Goal: Transaction & Acquisition: Subscribe to service/newsletter

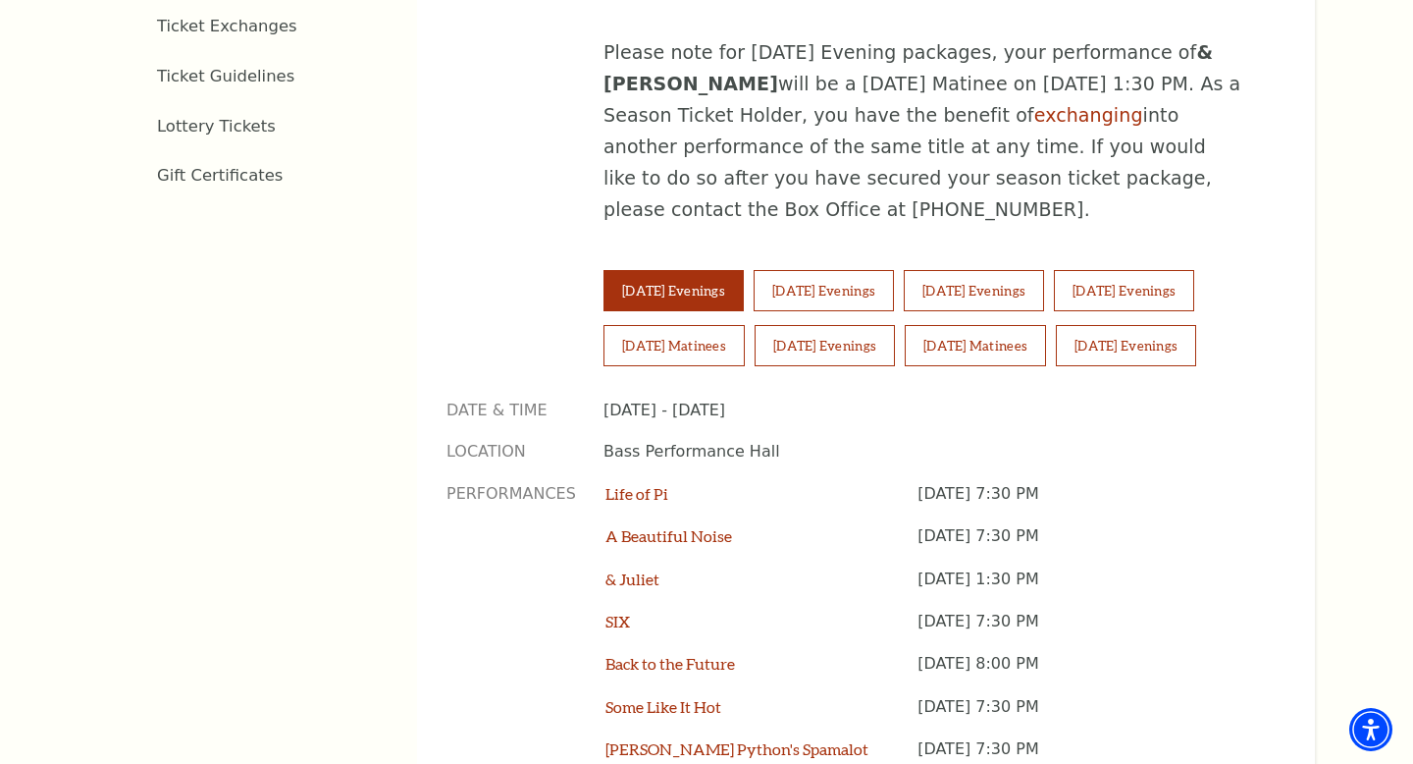
scroll to position [1264, 0]
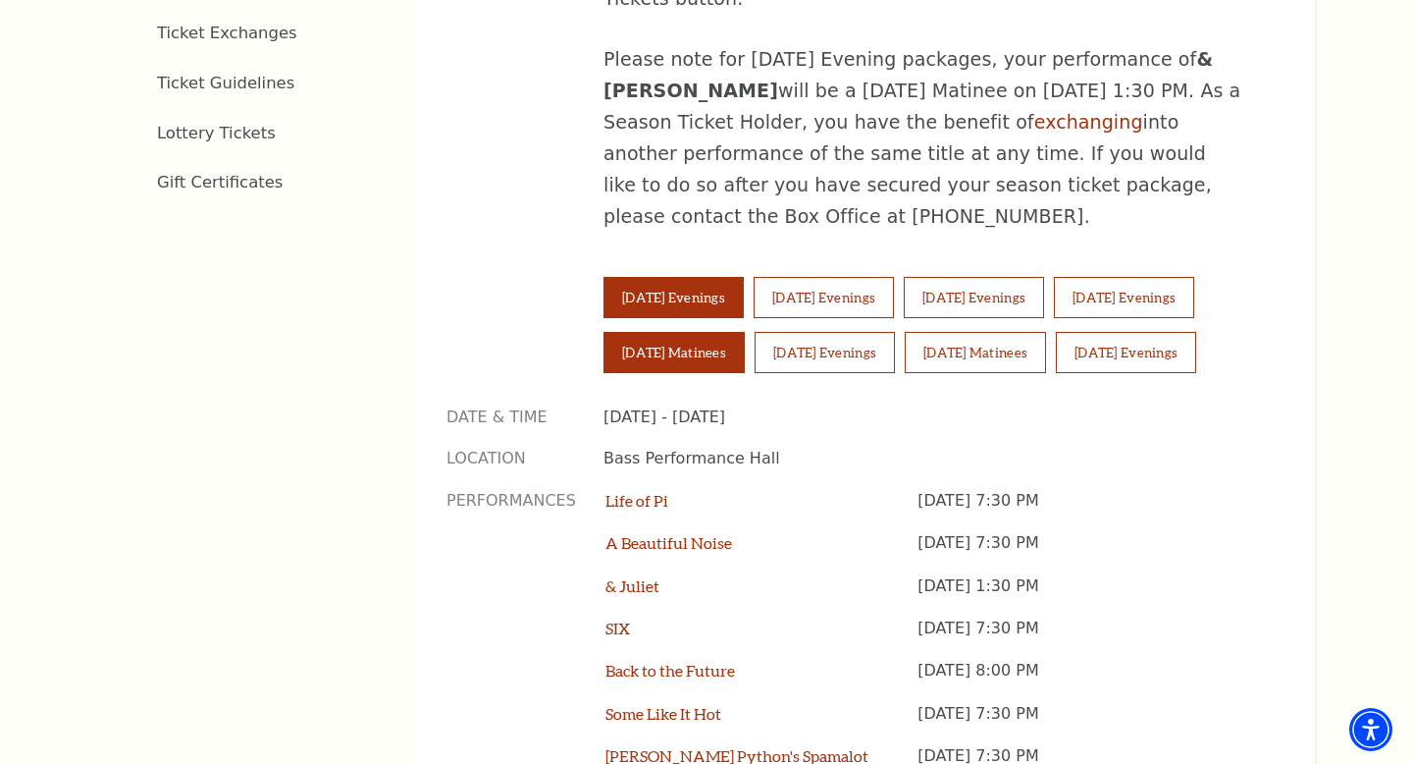
click at [704, 332] on button "[DATE] Matinees" at bounding box center [674, 352] width 141 height 41
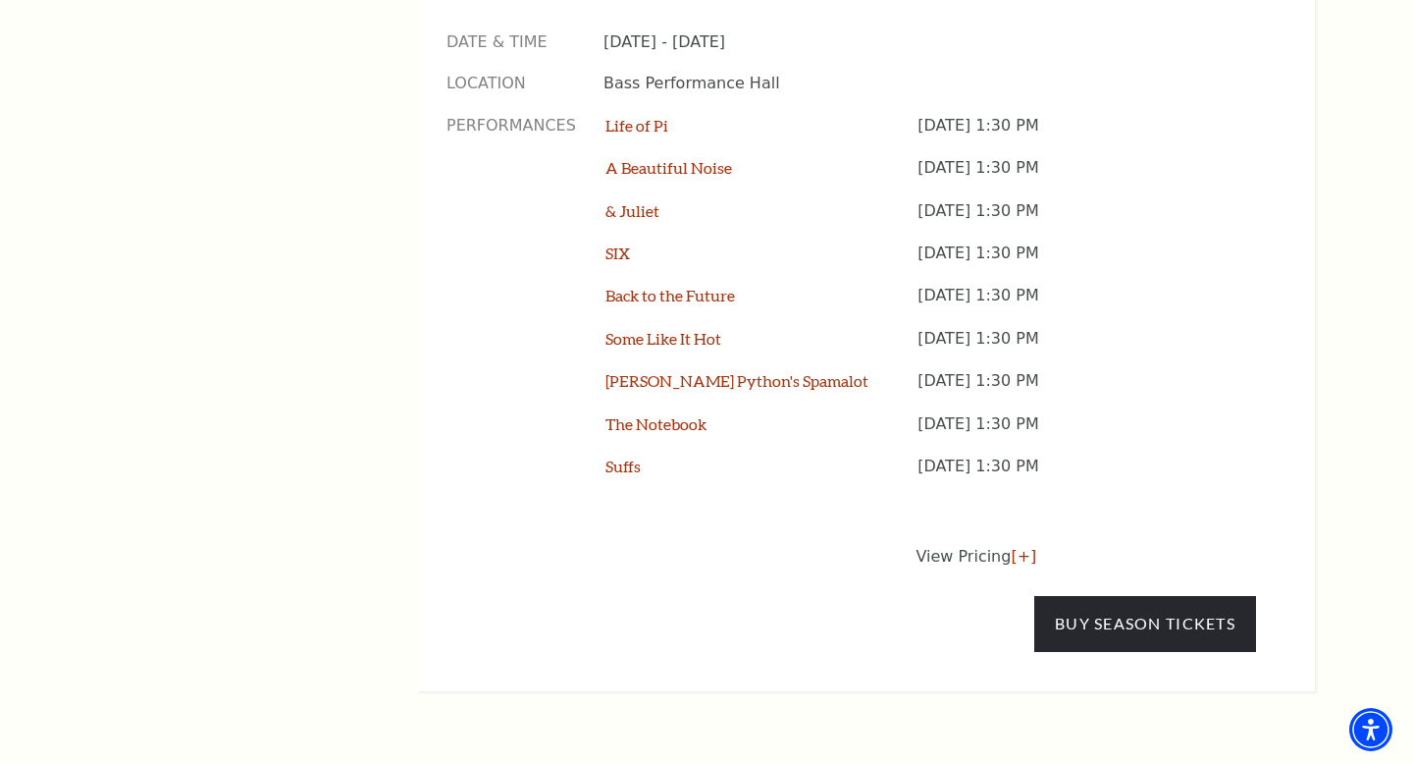
scroll to position [1640, 0]
click at [1016, 546] on link "[+]" at bounding box center [1024, 555] width 26 height 19
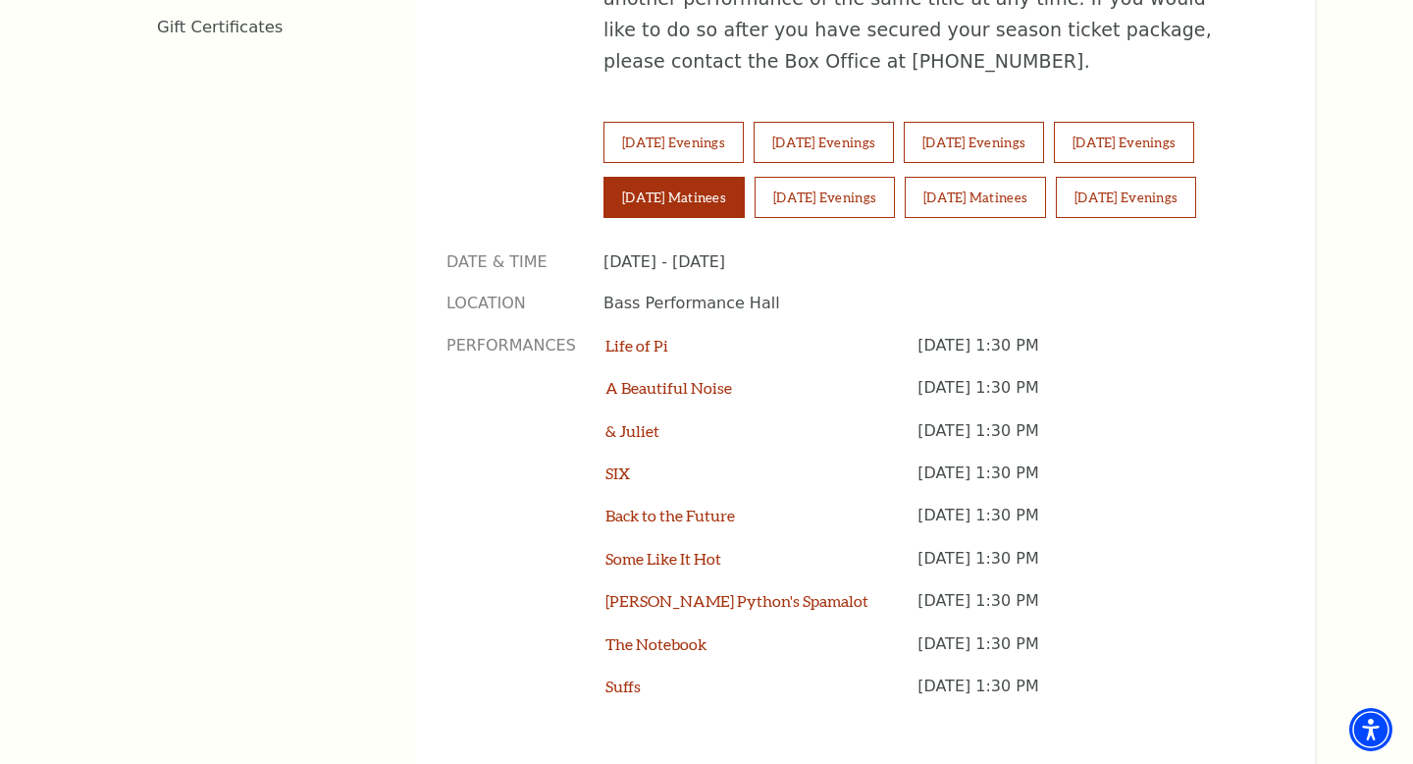
scroll to position [1422, 0]
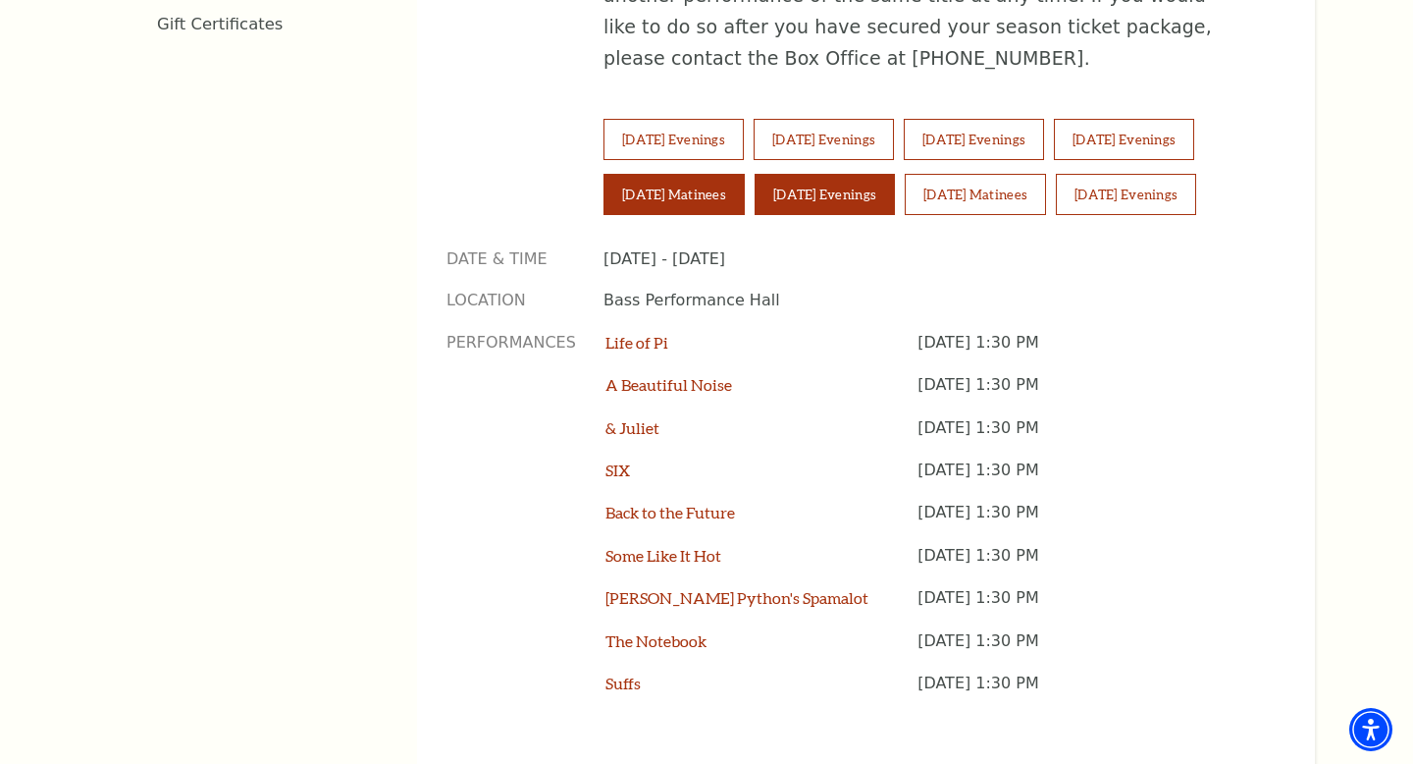
click at [824, 174] on button "[DATE] Evenings" at bounding box center [825, 194] width 140 height 41
click at [1019, 763] on link "[+]" at bounding box center [1024, 773] width 26 height 19
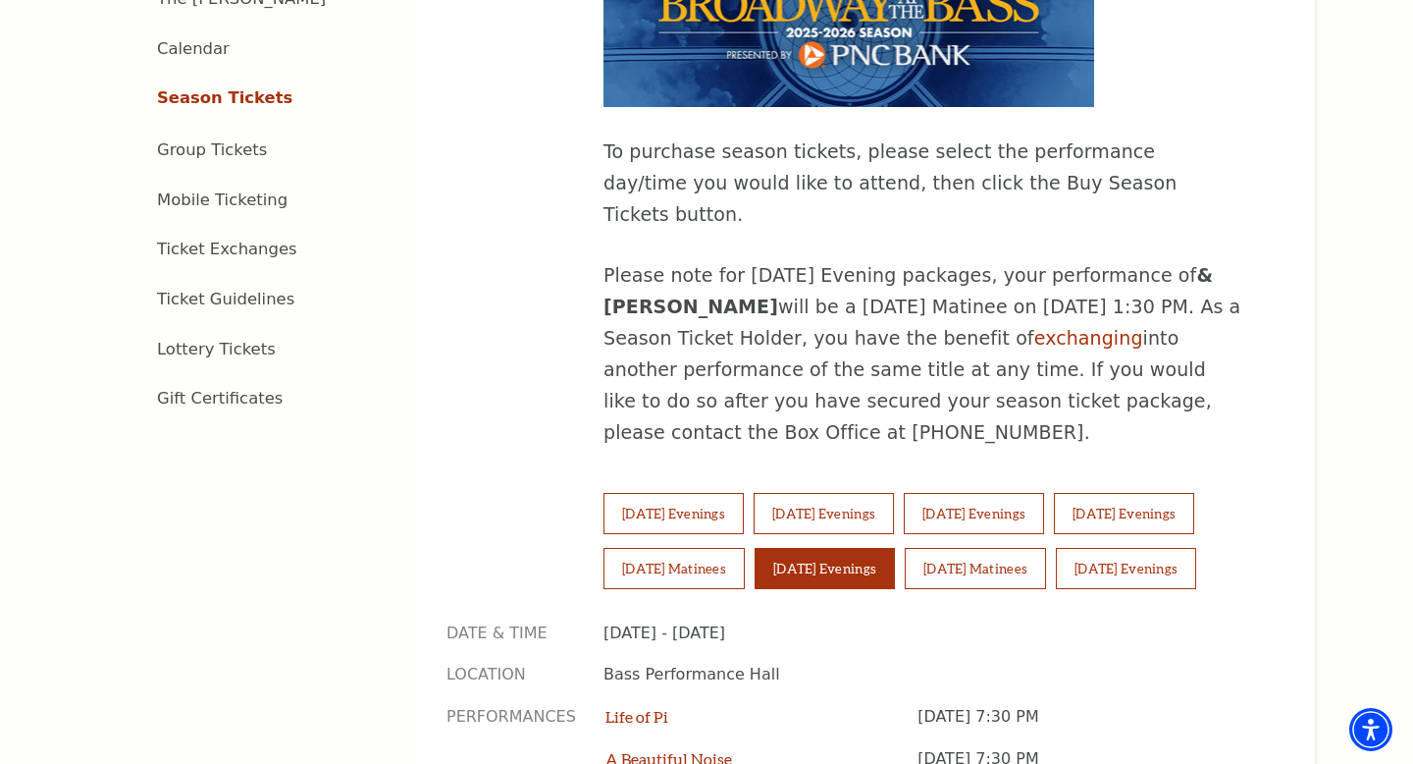
scroll to position [1000, 0]
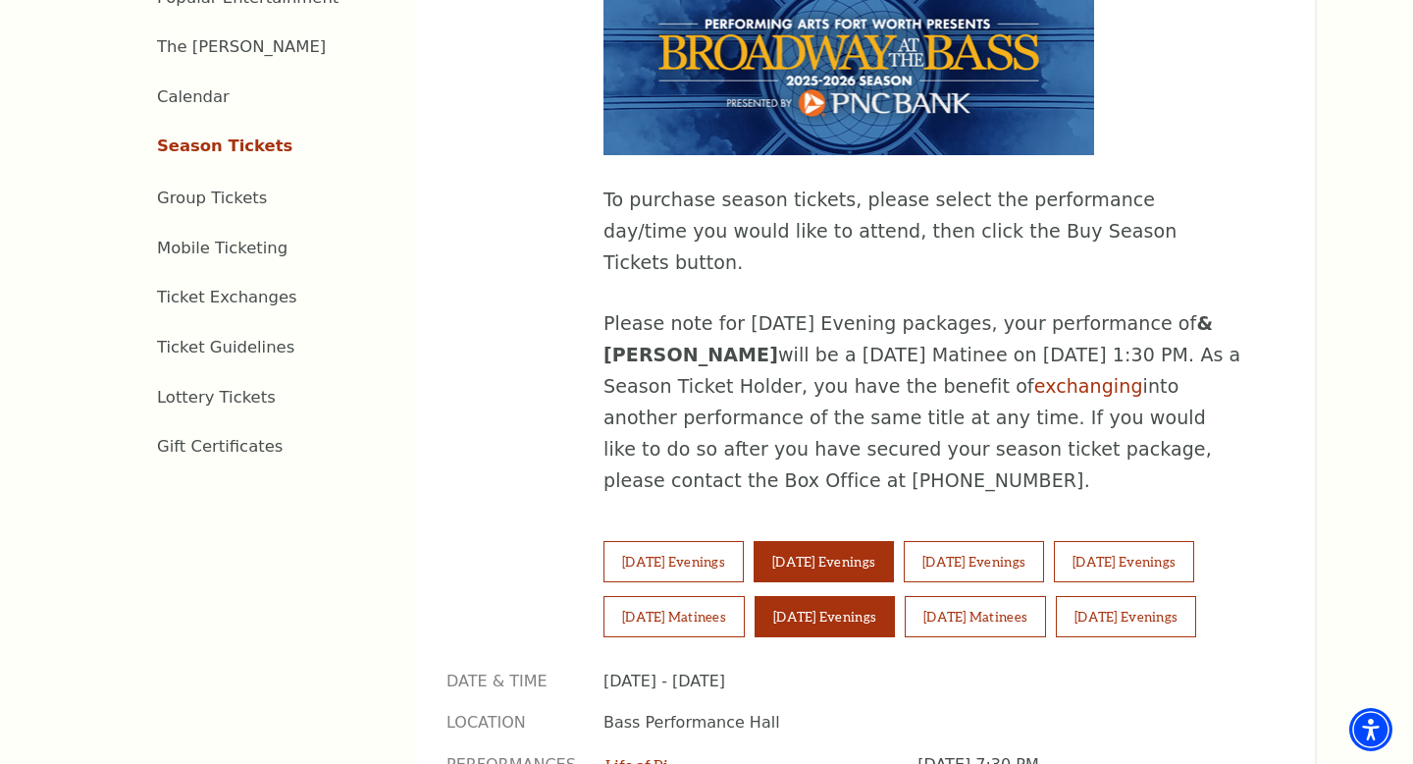
click at [863, 541] on button "[DATE] Evenings" at bounding box center [824, 561] width 140 height 41
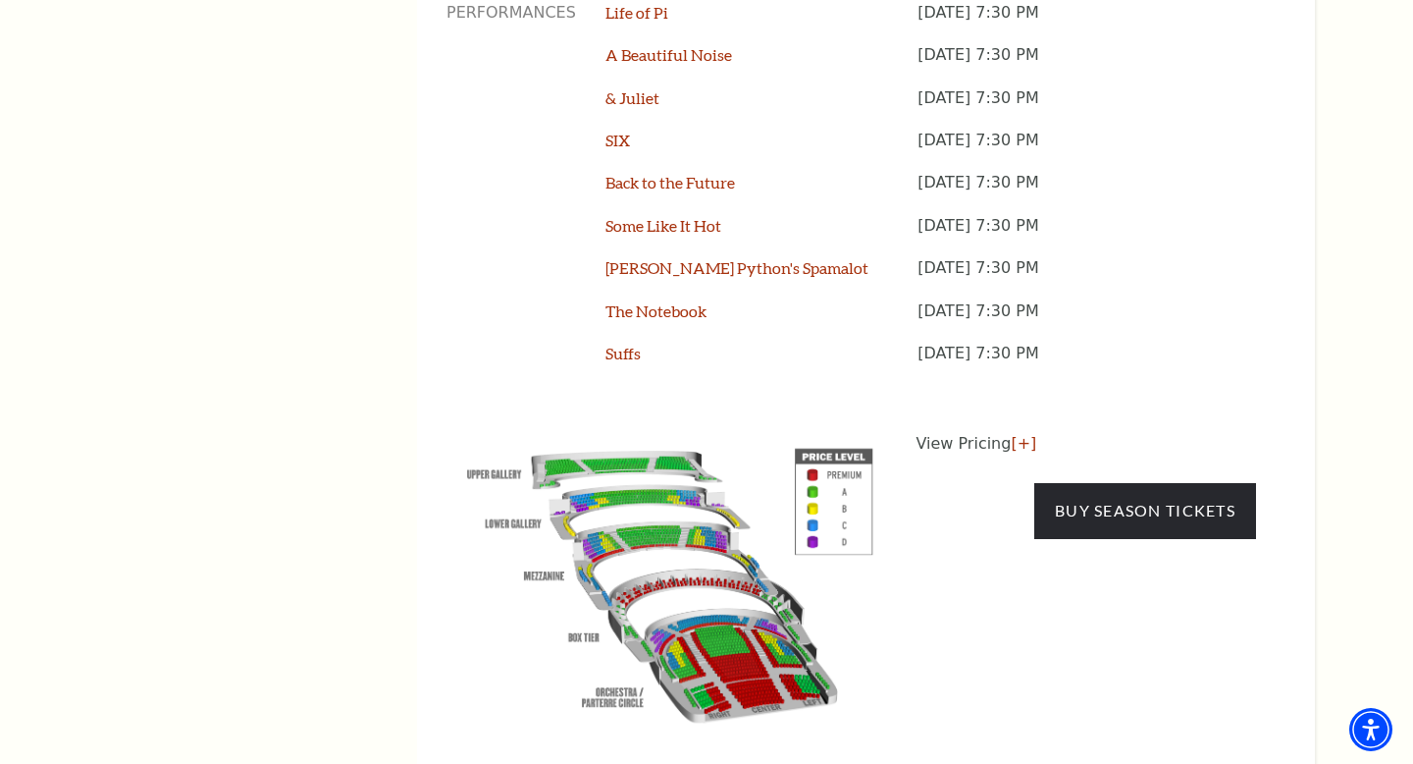
scroll to position [1757, 0]
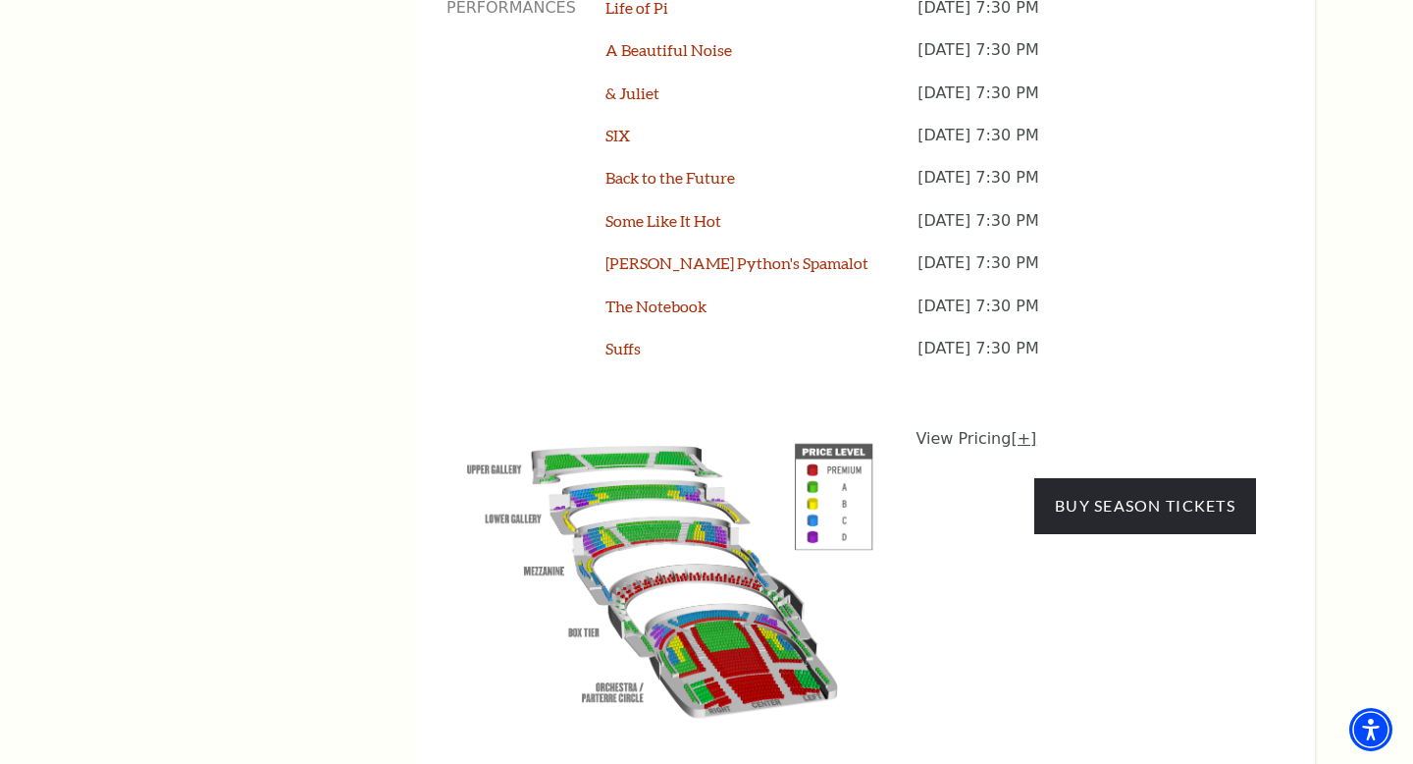
click at [1020, 429] on link "[+]" at bounding box center [1024, 438] width 26 height 19
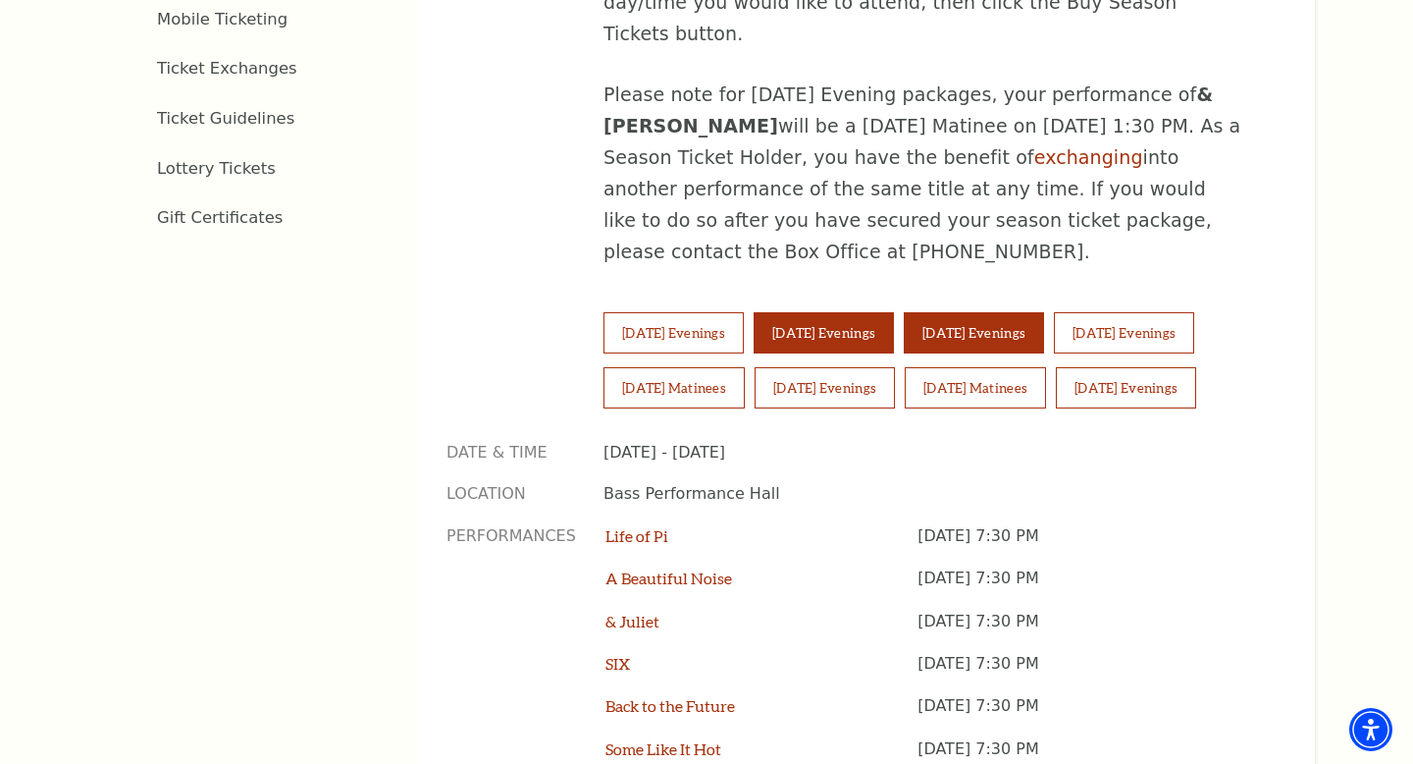
scroll to position [1202, 0]
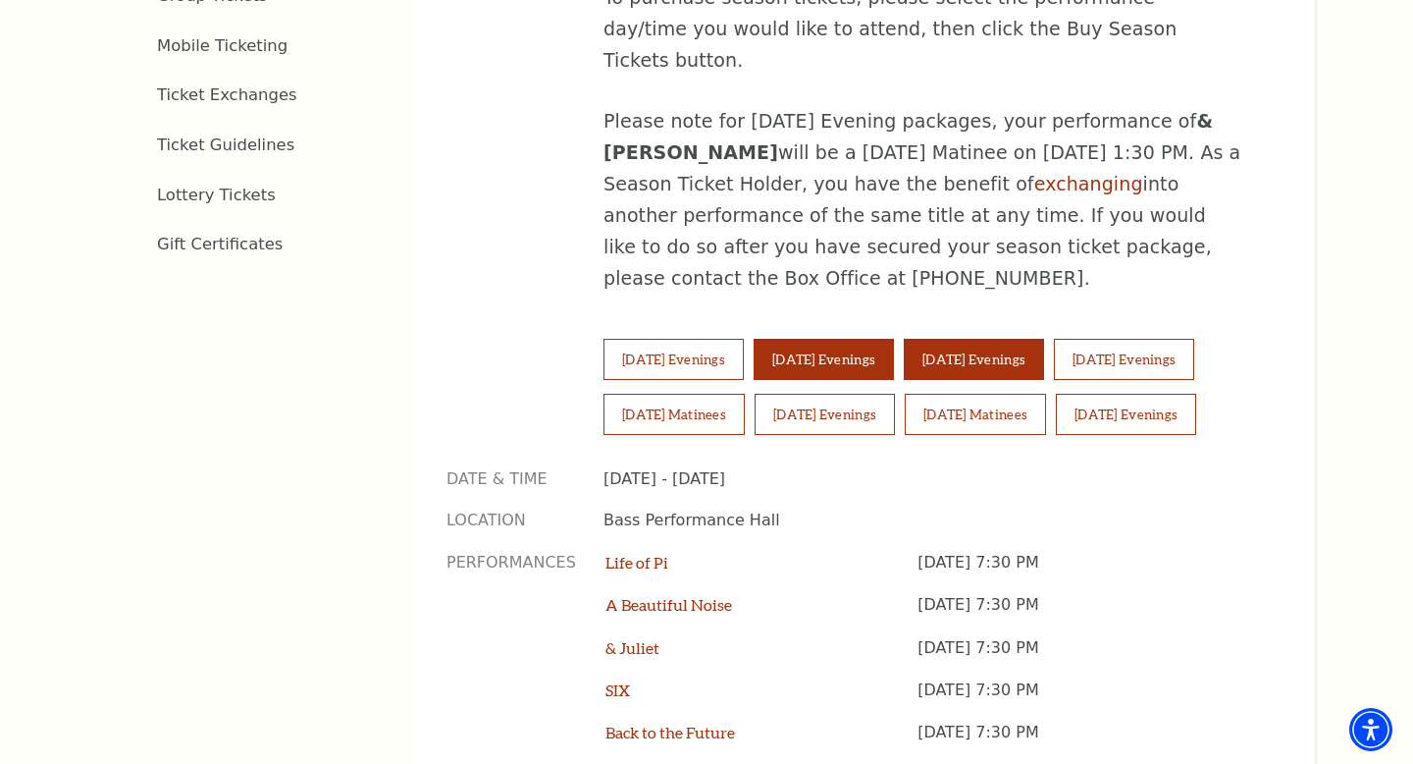
click at [1014, 339] on button "[DATE] Evenings" at bounding box center [974, 359] width 140 height 41
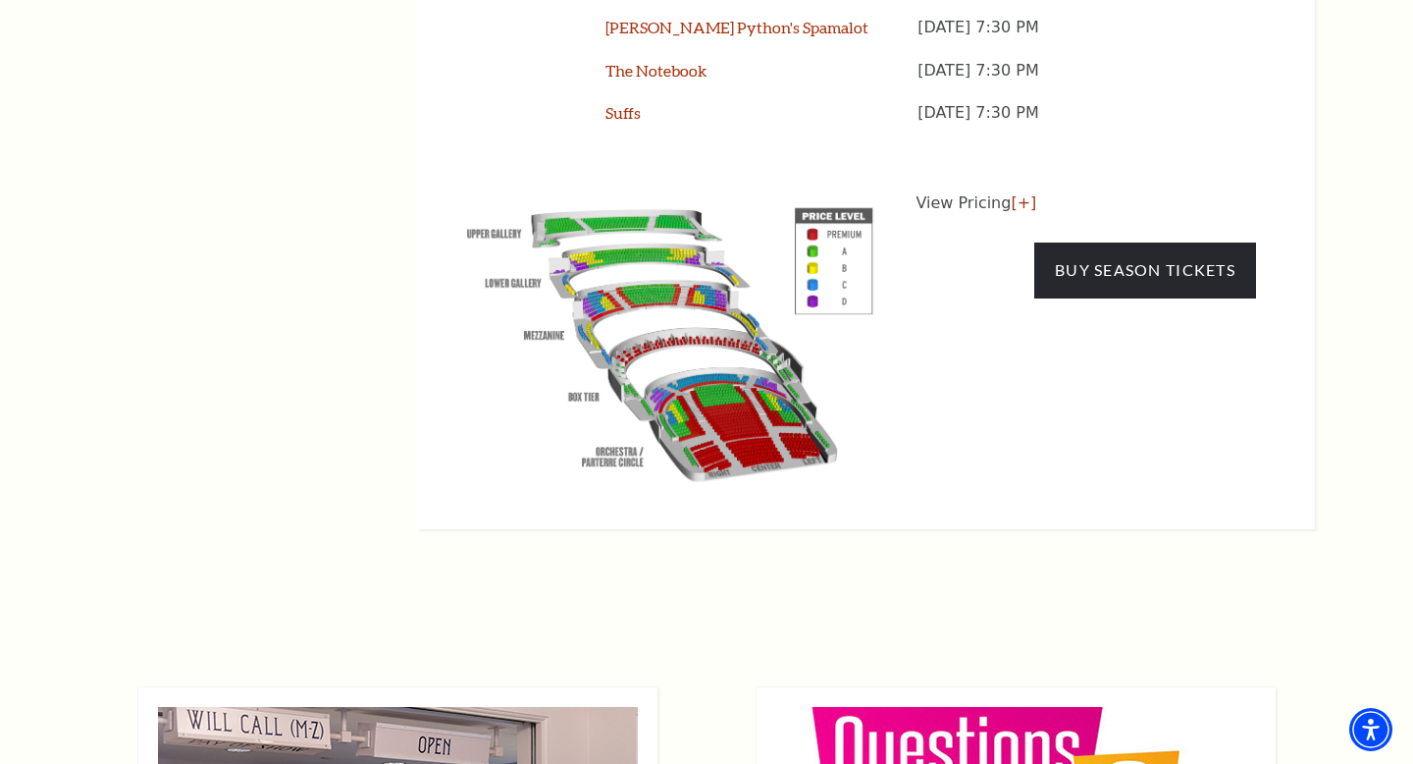
scroll to position [1997, 0]
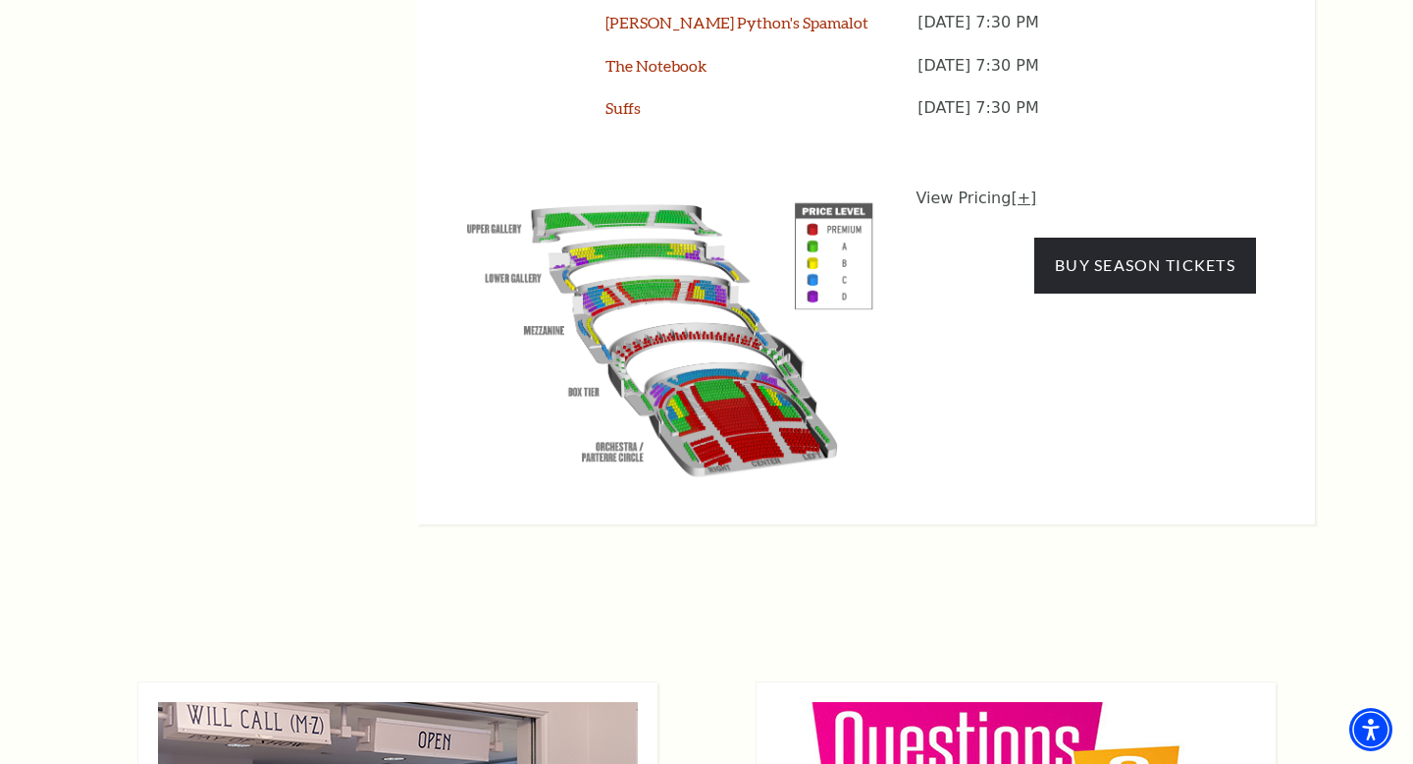
click at [1011, 188] on link "[+]" at bounding box center [1024, 197] width 26 height 19
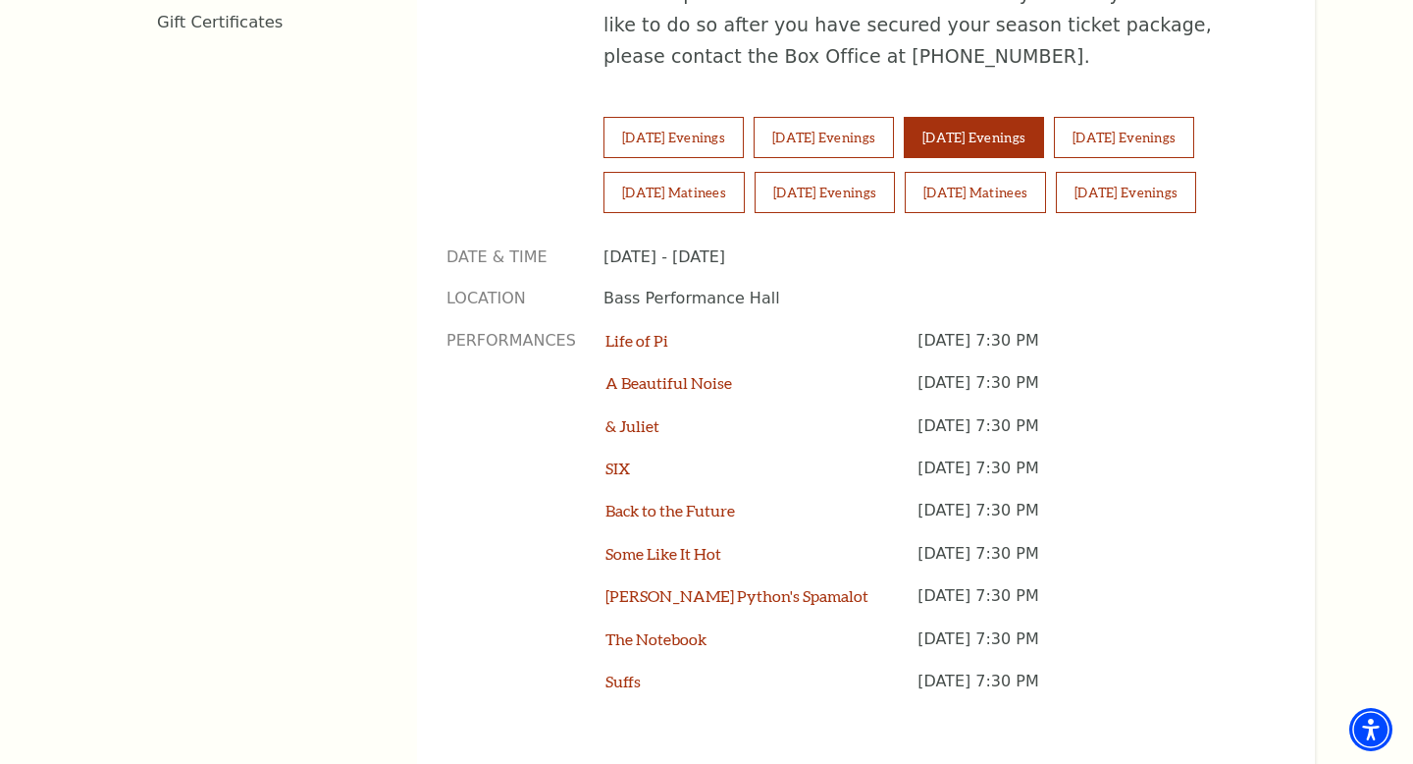
scroll to position [1423, 0]
click at [1163, 118] on button "[DATE] Evenings" at bounding box center [1124, 138] width 140 height 41
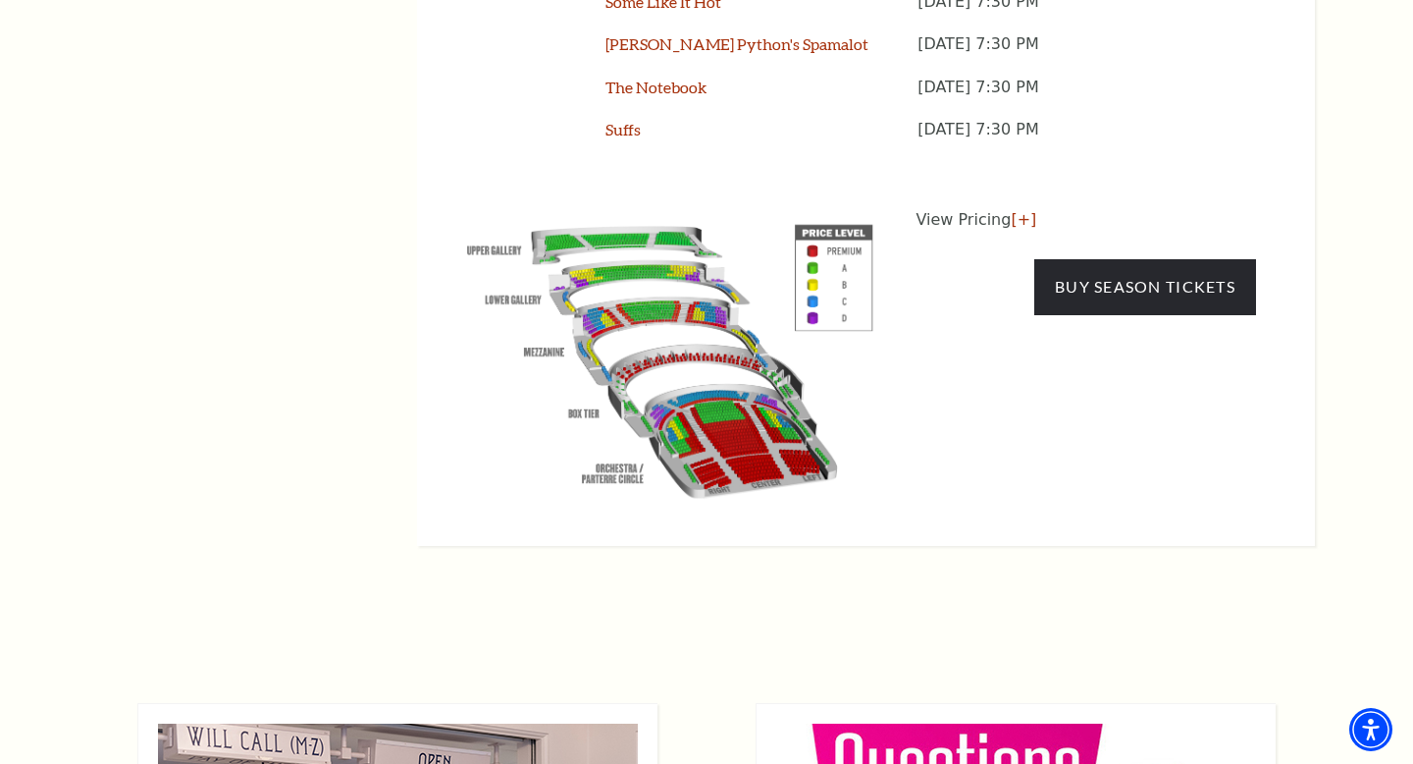
scroll to position [1963, 0]
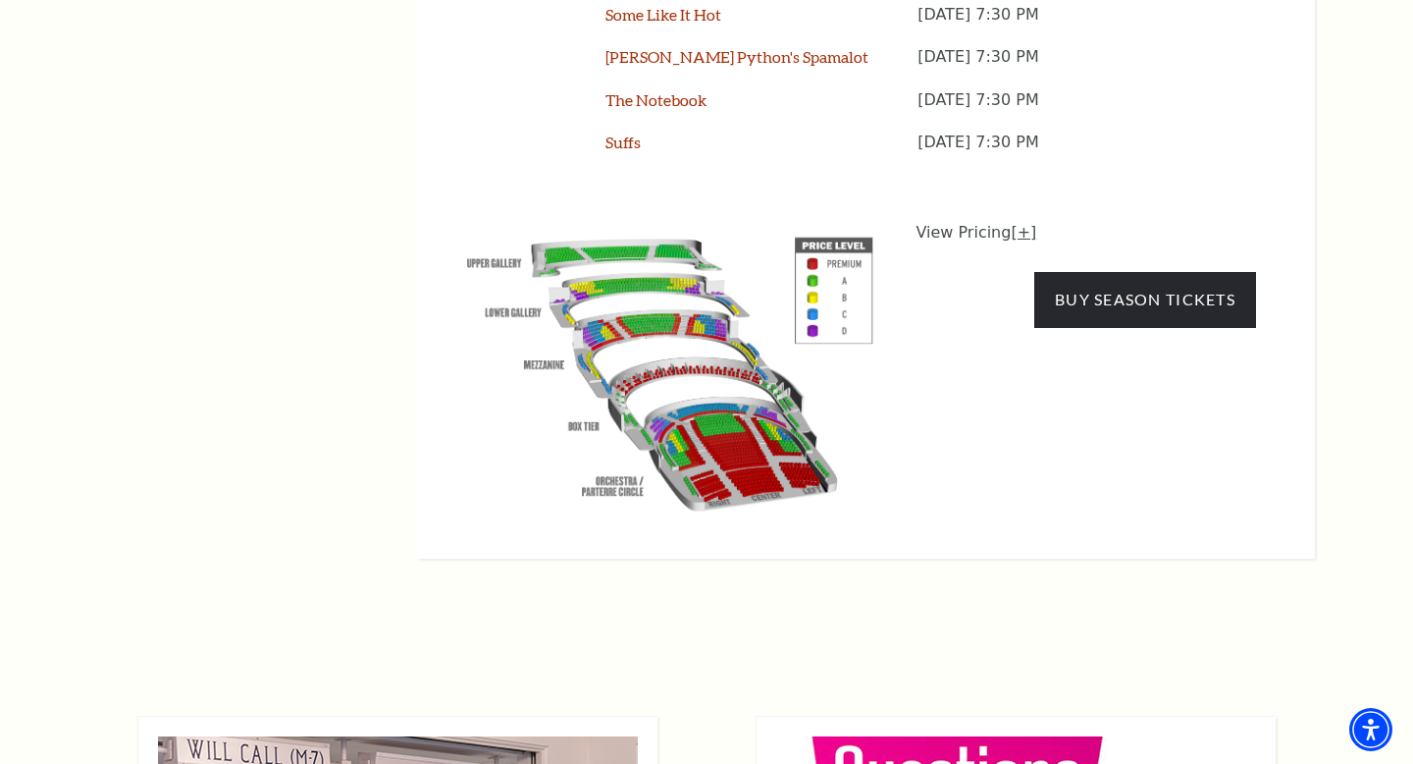
click at [1025, 223] on link "[+]" at bounding box center [1024, 232] width 26 height 19
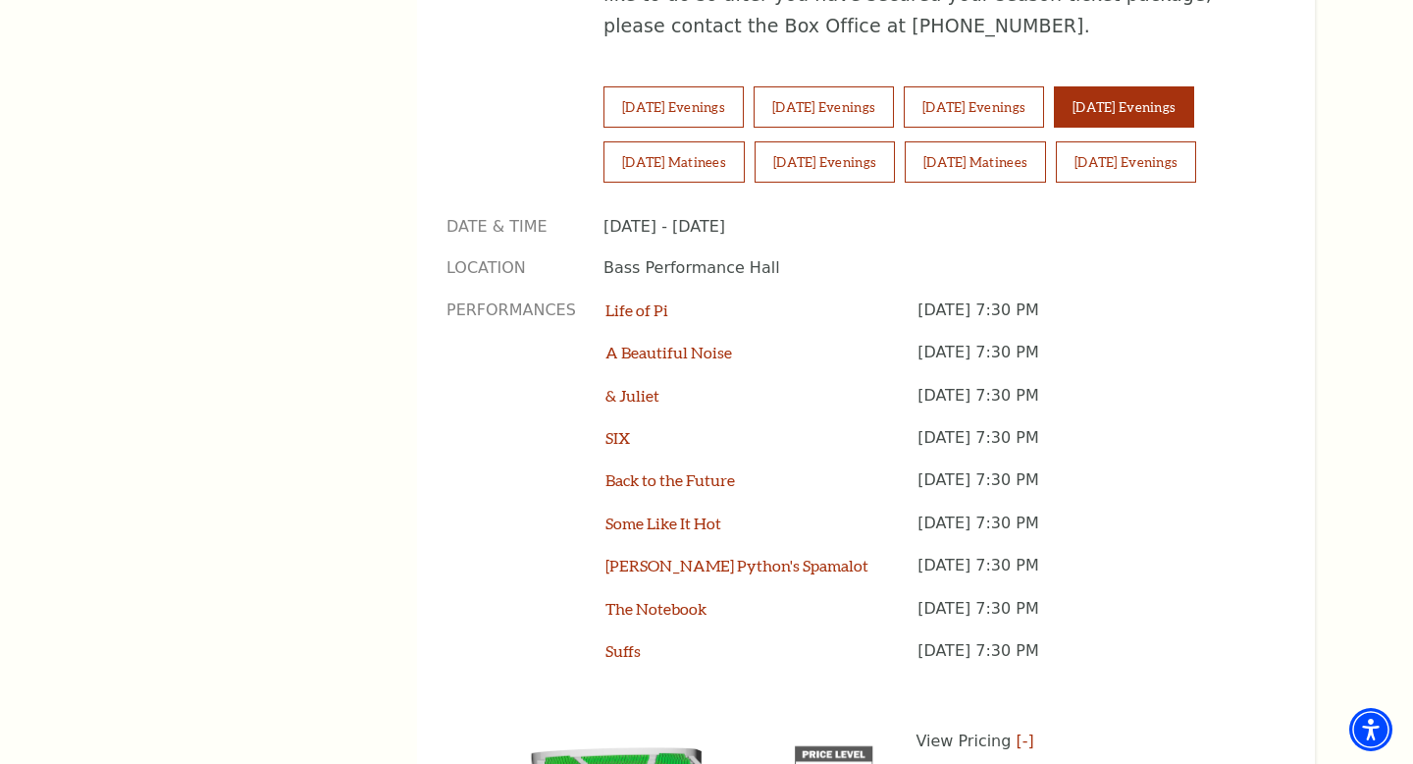
scroll to position [1372, 0]
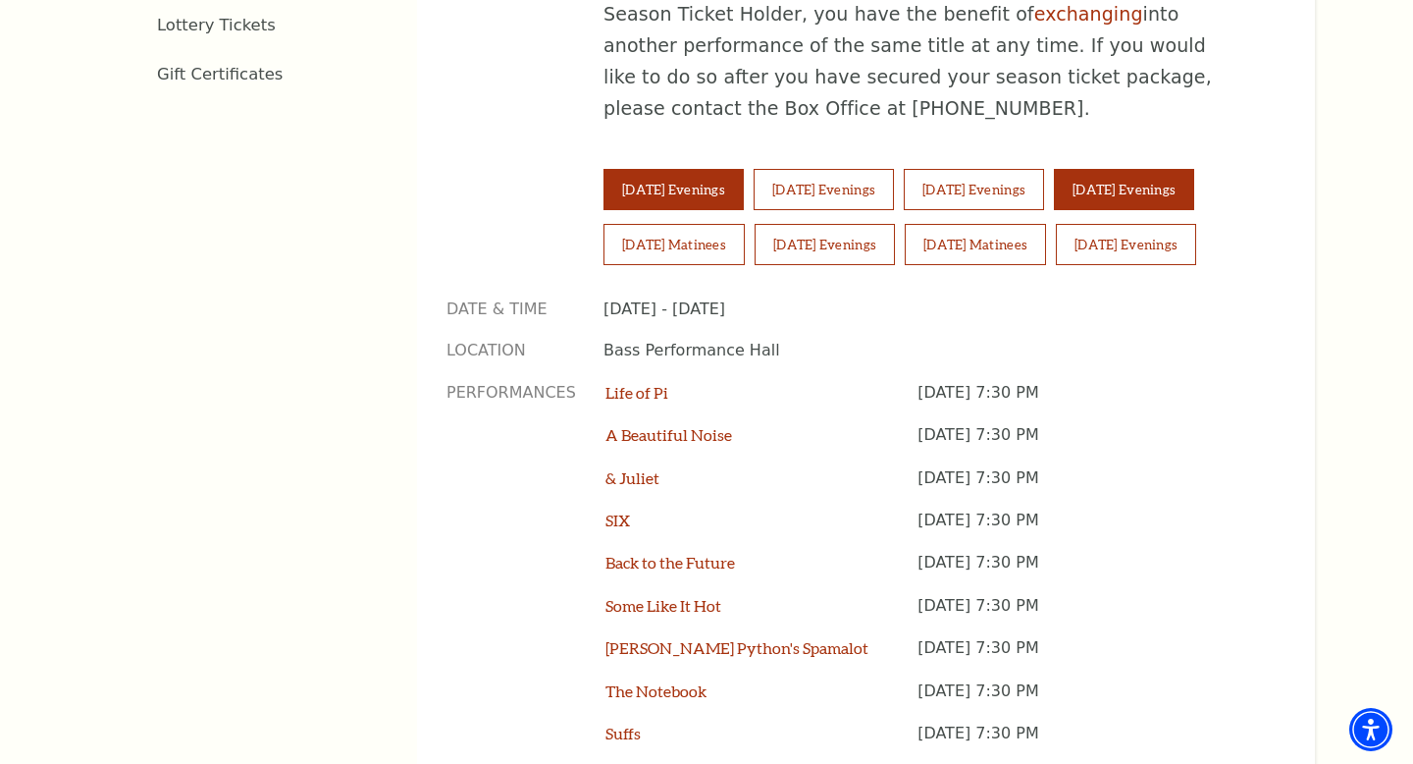
click at [719, 169] on button "[DATE] Evenings" at bounding box center [674, 189] width 140 height 41
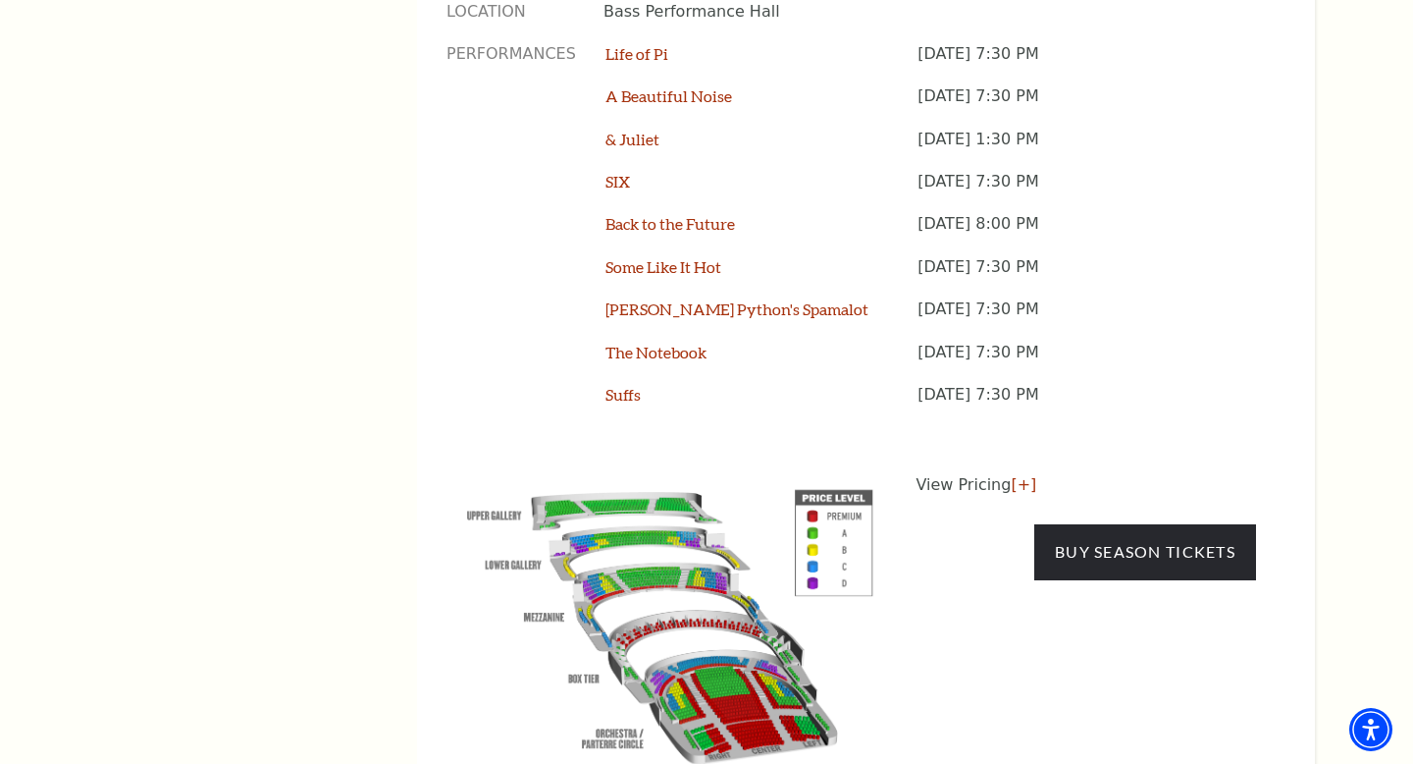
scroll to position [1730, 0]
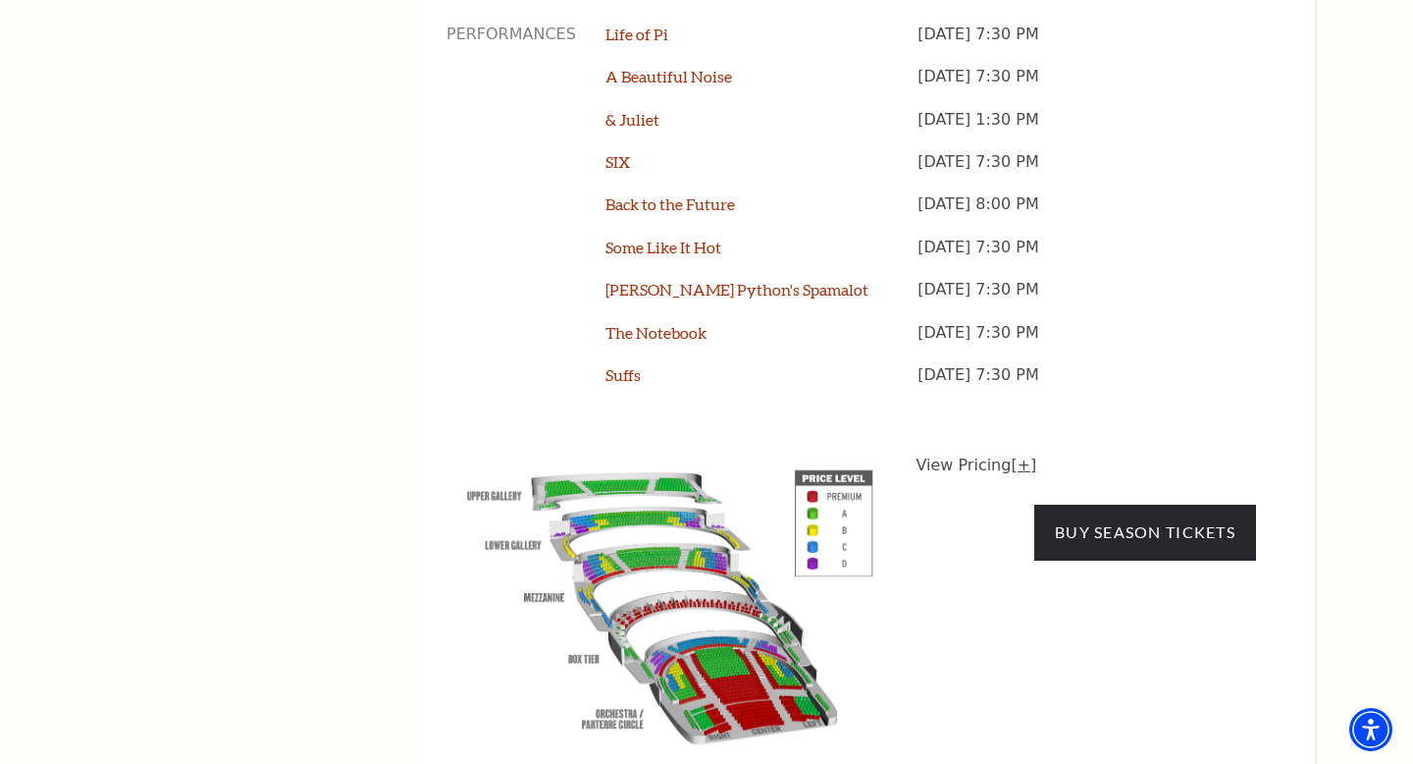
click at [1011, 455] on link "[+]" at bounding box center [1024, 464] width 26 height 19
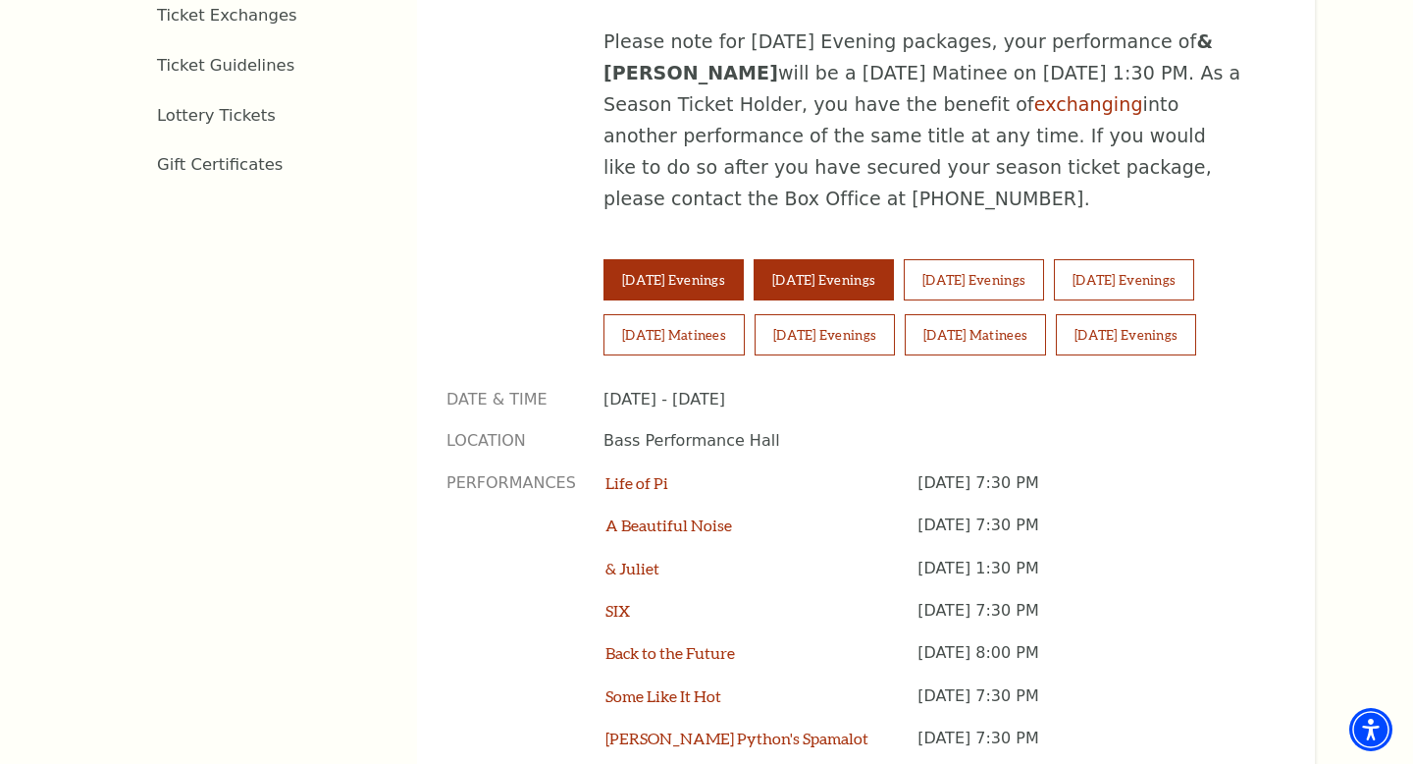
scroll to position [1270, 0]
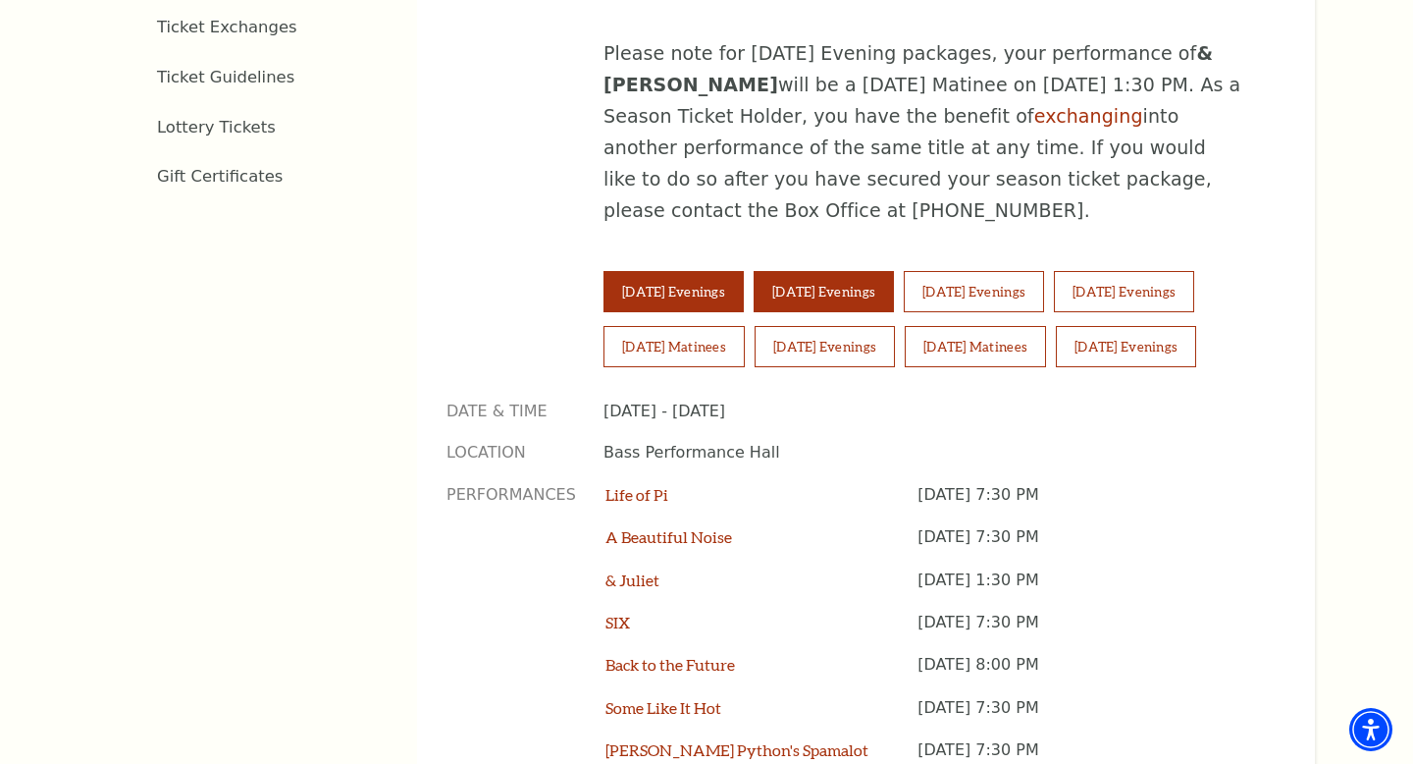
click at [819, 271] on button "[DATE] Evenings" at bounding box center [824, 291] width 140 height 41
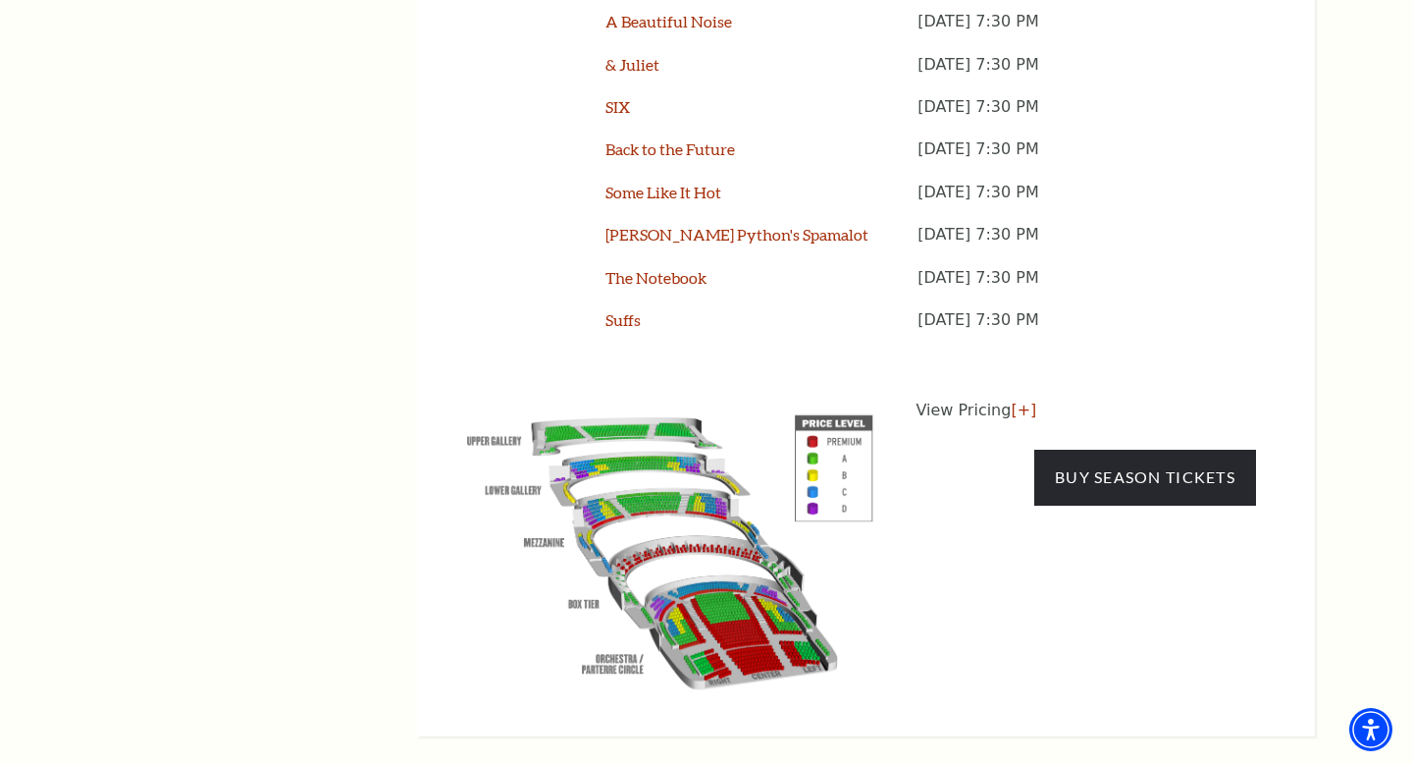
scroll to position [1811, 0]
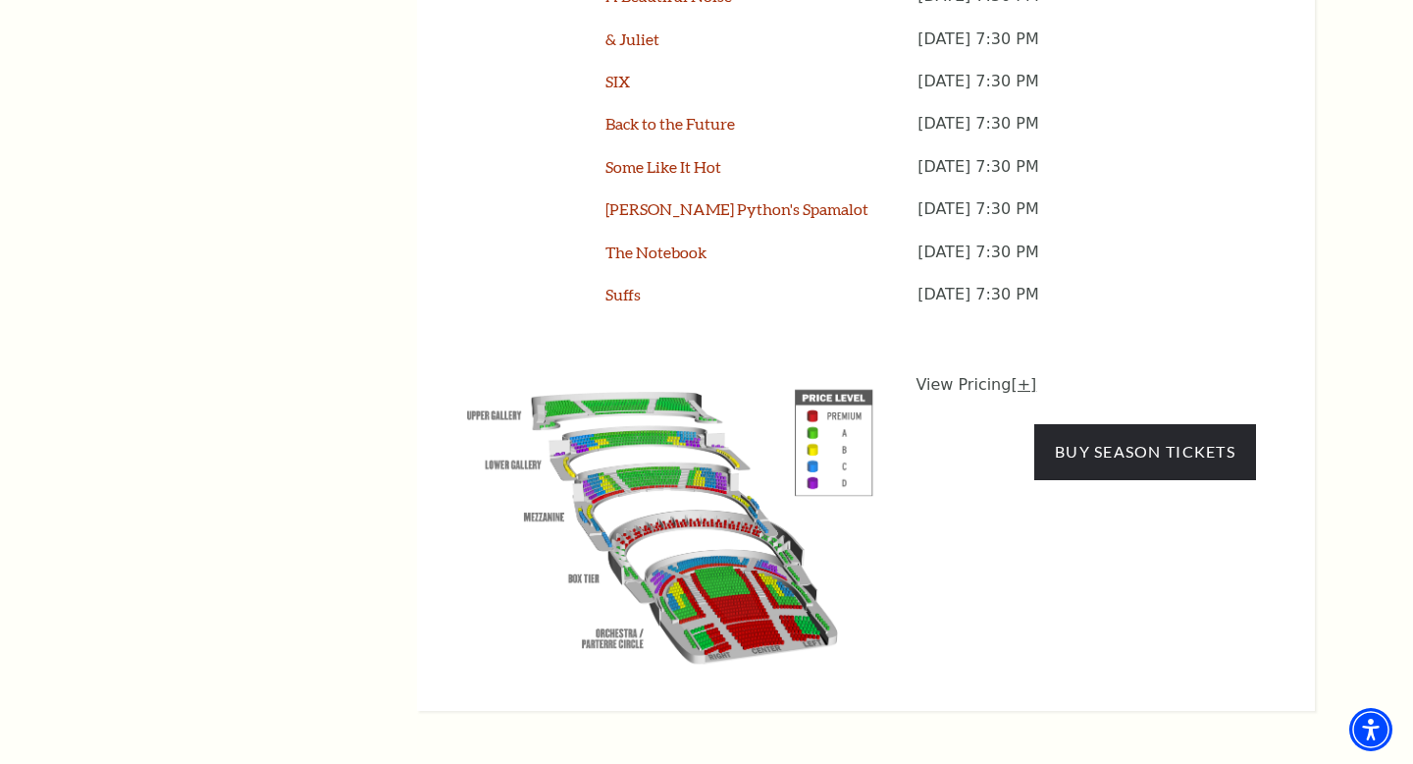
click at [1020, 375] on link "[+]" at bounding box center [1024, 384] width 26 height 19
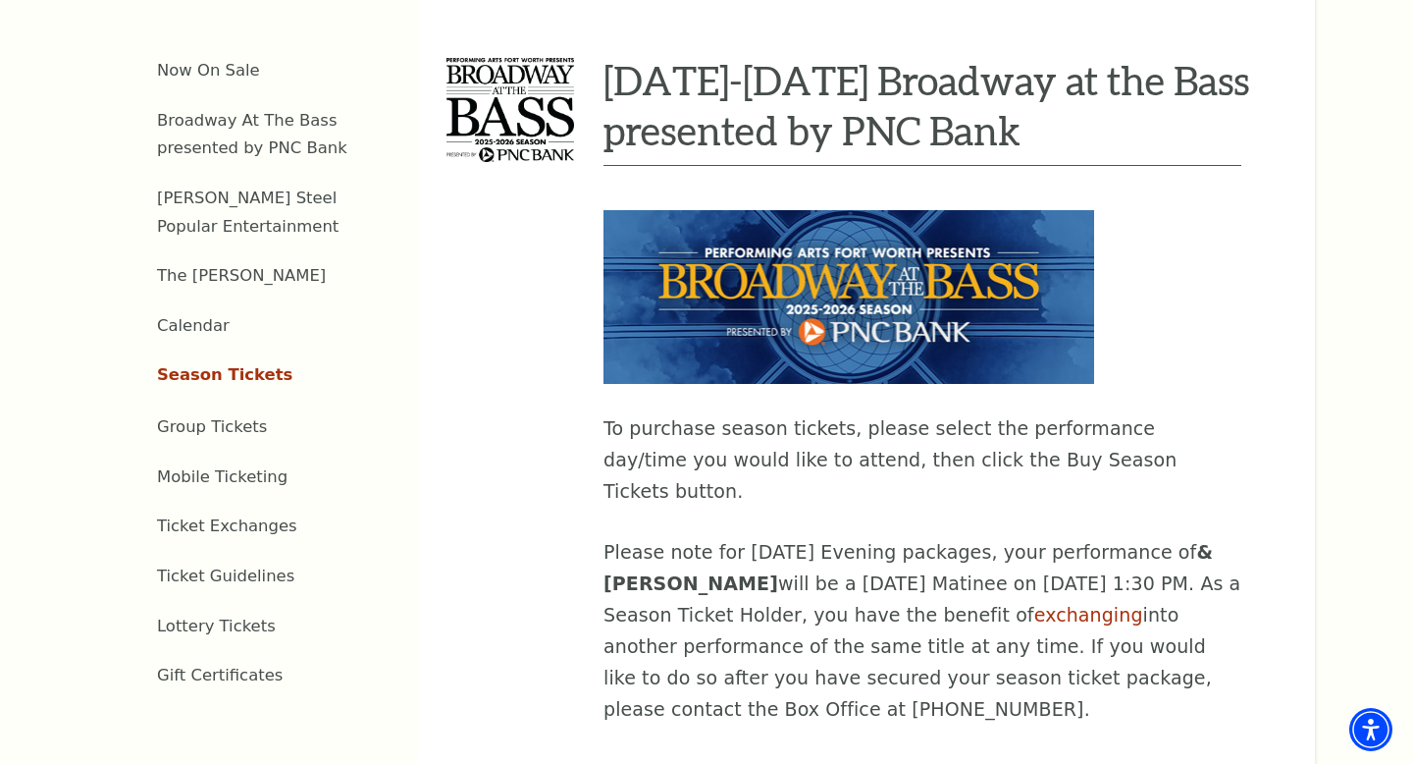
scroll to position [766, 0]
